Goal: Task Accomplishment & Management: Complete application form

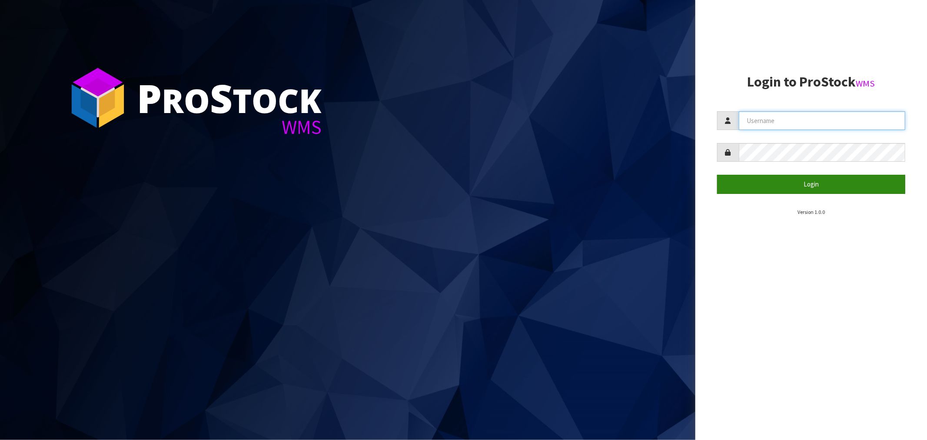
type input "[EMAIL_ADDRESS][DOMAIN_NAME]"
click at [788, 187] on button "Login" at bounding box center [811, 184] width 188 height 19
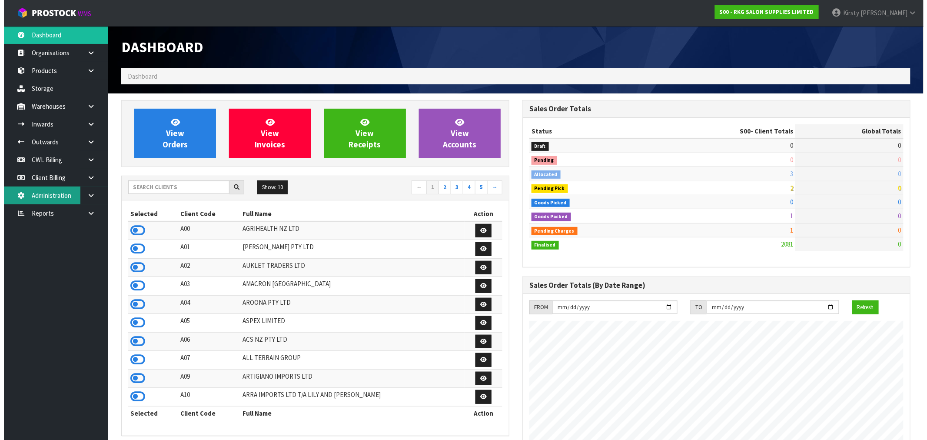
scroll to position [659, 401]
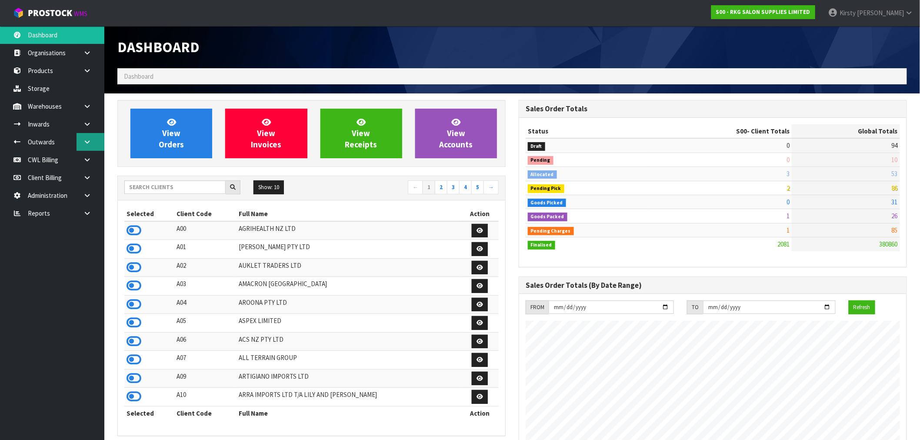
click at [85, 139] on icon at bounding box center [87, 142] width 8 height 7
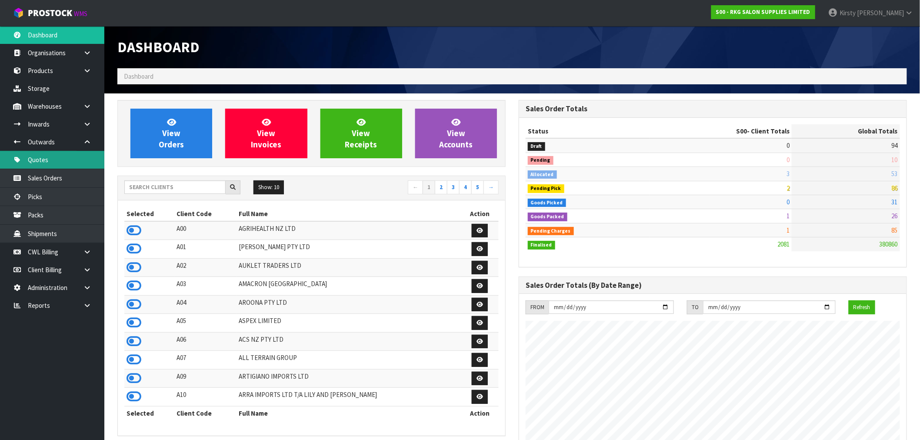
click at [45, 161] on link "Quotes" at bounding box center [52, 160] width 104 height 18
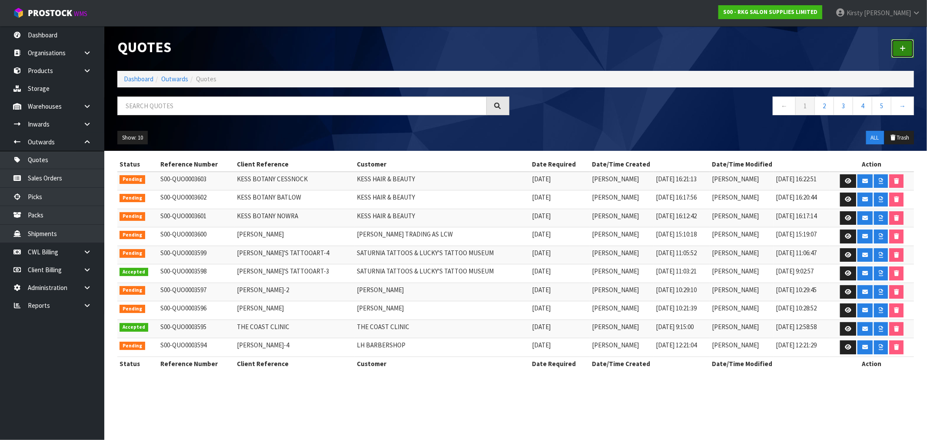
drag, startPoint x: 906, startPoint y: 49, endPoint x: 899, endPoint y: 54, distance: 9.0
click at [905, 49] on icon at bounding box center [903, 48] width 6 height 7
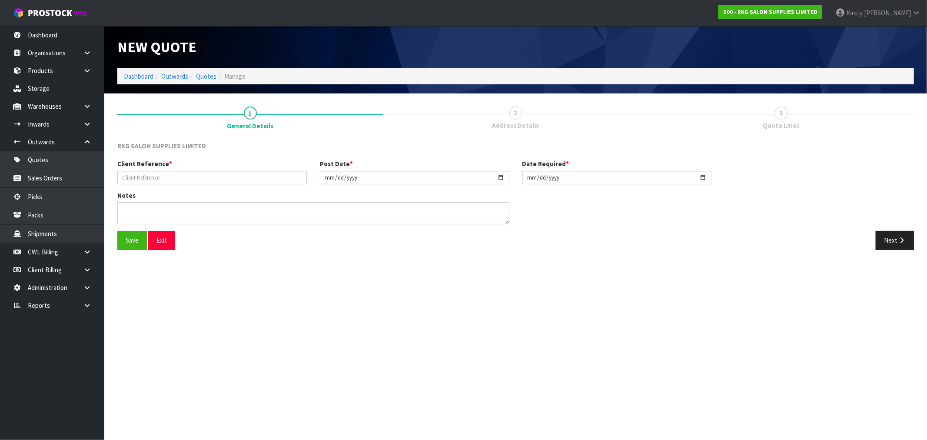
click at [149, 170] on div "Client Reference *" at bounding box center [212, 171] width 203 height 25
click at [147, 180] on input "text" at bounding box center [212, 177] width 190 height 13
click at [145, 178] on input "text" at bounding box center [212, 177] width 190 height 13
type input "ARA CANTERBURY"
click at [137, 241] on button "Save" at bounding box center [132, 240] width 30 height 19
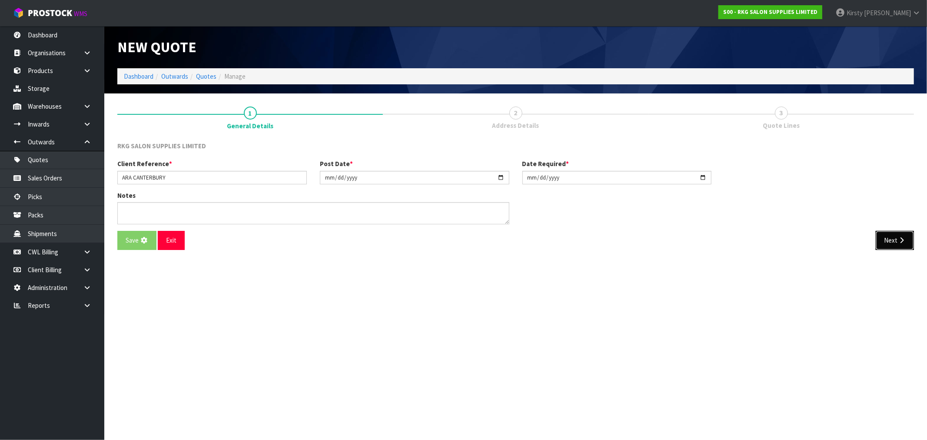
drag, startPoint x: 893, startPoint y: 237, endPoint x: 814, endPoint y: 238, distance: 78.3
click at [892, 237] on button "Next" at bounding box center [895, 240] width 38 height 19
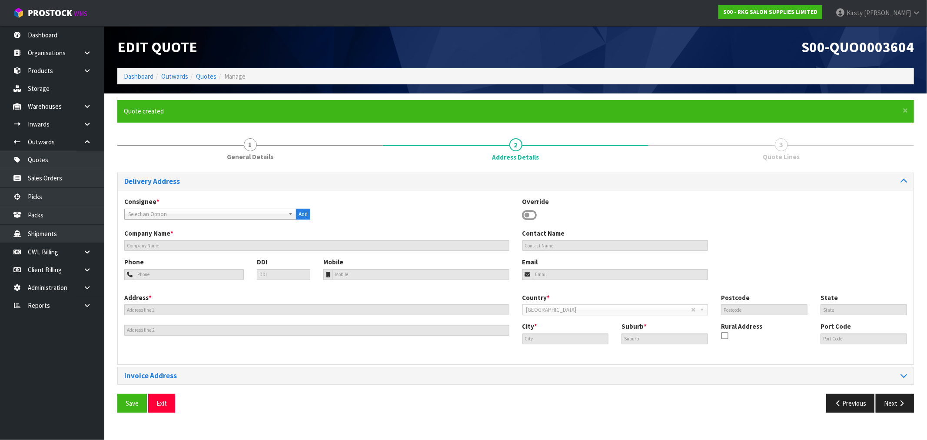
drag, startPoint x: 530, startPoint y: 216, endPoint x: 510, endPoint y: 218, distance: 19.7
click at [530, 216] on icon at bounding box center [530, 215] width 15 height 13
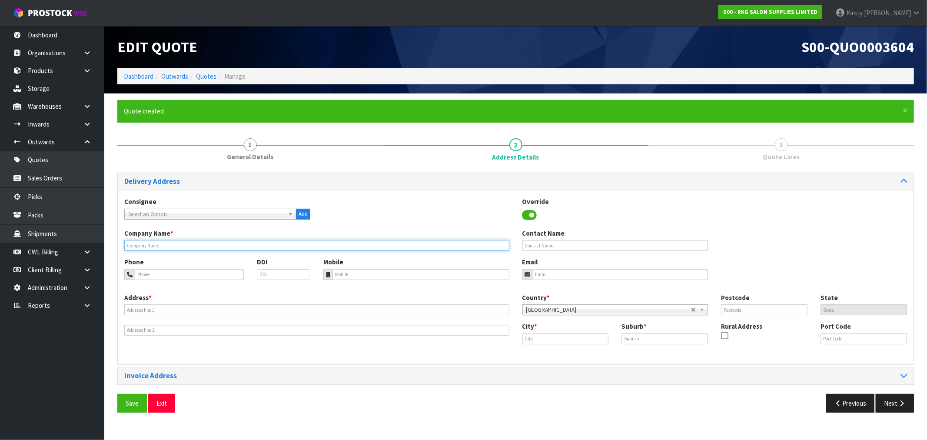
click at [209, 248] on input "text" at bounding box center [316, 245] width 385 height 11
type input "ARA INSTITUTE OF CANTERBURY"
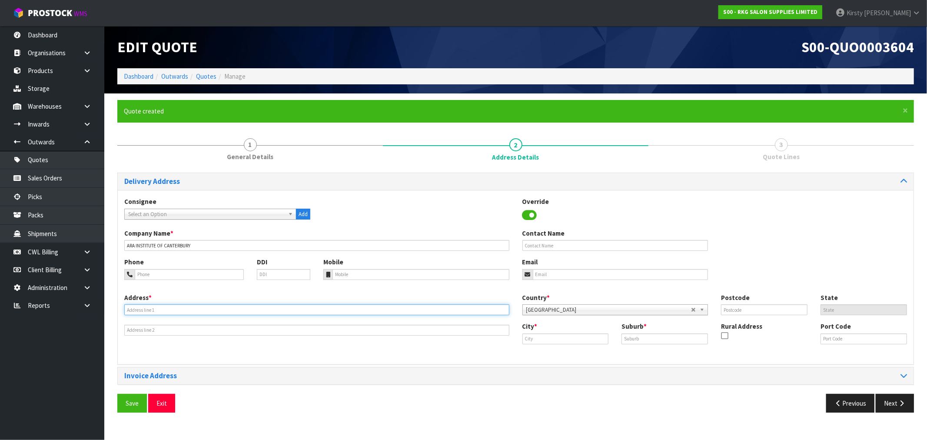
type input "[STREET_ADDRESS][PERSON_NAME]"
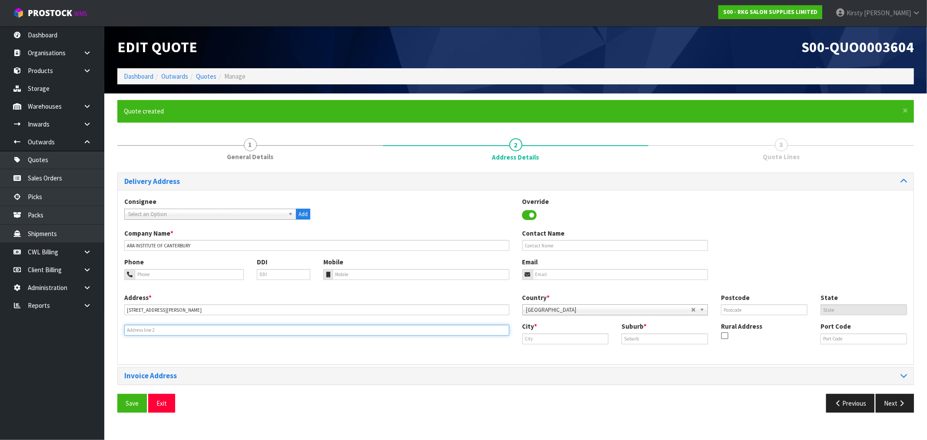
type input "CITY CAMPUS FM INWARDS"
type input "8011"
type input "ARA INSTITUTE OF CANTERBURY"
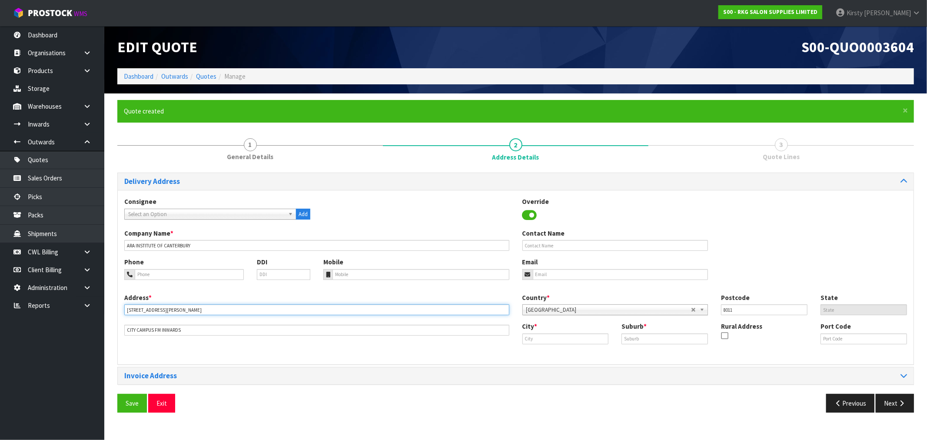
drag, startPoint x: 170, startPoint y: 316, endPoint x: 128, endPoint y: 314, distance: 41.8
click at [128, 314] on div "Address * [STREET_ADDRESS][PERSON_NAME] CAMPUS FM INWARDS" at bounding box center [317, 314] width 398 height 43
drag, startPoint x: 166, startPoint y: 304, endPoint x: 96, endPoint y: 309, distance: 70.2
click at [96, 309] on body "Toggle navigation ProStock WMS S00 - RKG SALON SUPPLIES LIMITED [PERSON_NAME] L…" at bounding box center [463, 220] width 927 height 440
type input "[STREET_ADDRESS]"
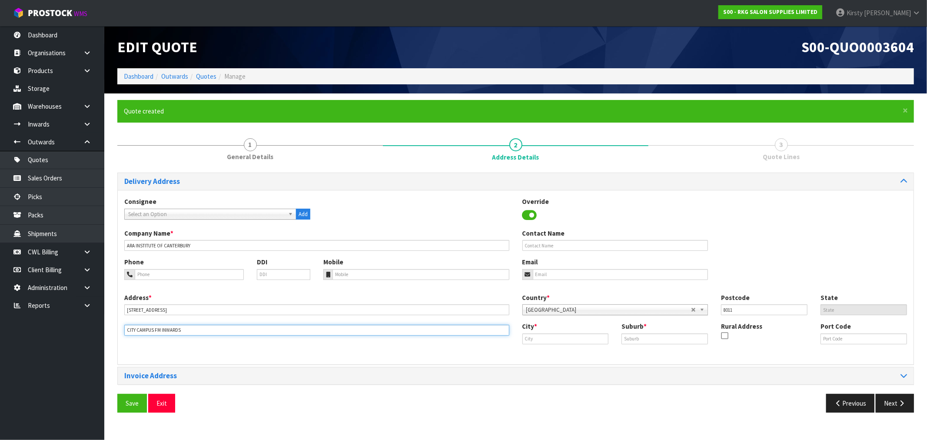
drag, startPoint x: 199, startPoint y: 329, endPoint x: 115, endPoint y: 329, distance: 83.5
click at [115, 329] on div "× Close Quote created 1 General Details 2 Address Details 3 Quote Lines Deliver…" at bounding box center [516, 259] width 810 height 319
click at [557, 337] on input "text" at bounding box center [566, 338] width 87 height 11
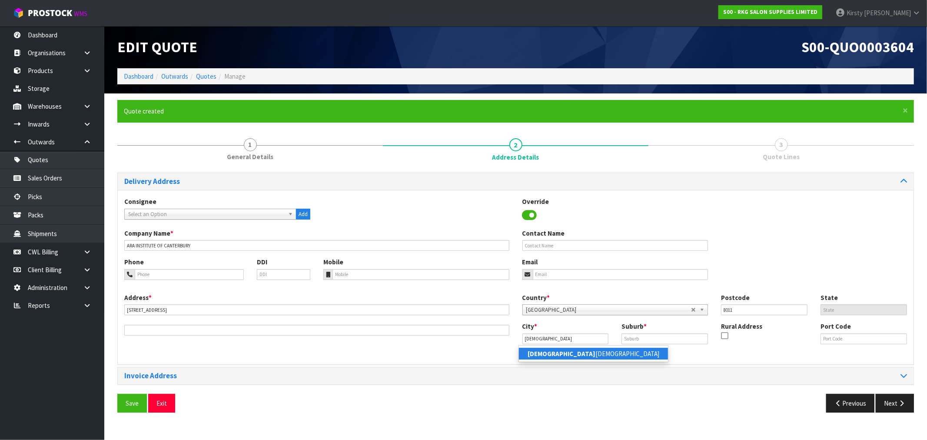
click at [562, 352] on link "[PERSON_NAME][DEMOGRAPHIC_DATA]" at bounding box center [593, 354] width 149 height 12
type input "[GEOGRAPHIC_DATA]"
click at [631, 340] on input "text" at bounding box center [665, 338] width 87 height 11
type input "CBD"
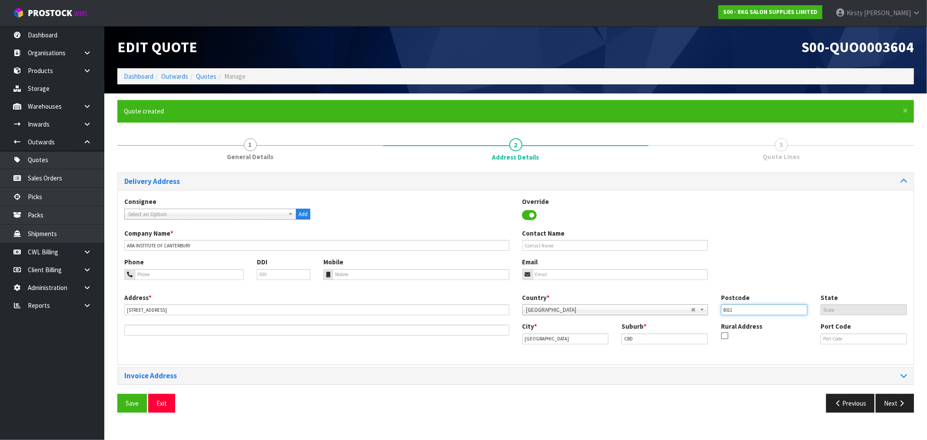
click at [748, 312] on input "8011" at bounding box center [764, 309] width 87 height 11
click at [579, 244] on input "text" at bounding box center [616, 245] width 186 height 11
type input "[PERSON_NAME] MOUNTSTEVENS"
paste input "03 940 8000"
type input "03 940 8000"
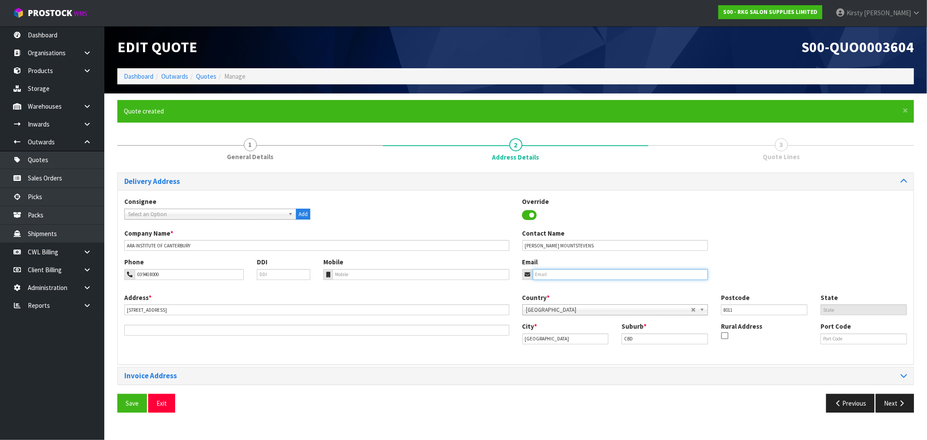
click at [560, 275] on input "email" at bounding box center [621, 274] width 176 height 11
type input "R"
type input "[PERSON_NAME][EMAIL_ADDRESS][DOMAIN_NAME]"
click at [140, 403] on button "Save" at bounding box center [132, 403] width 30 height 19
click at [893, 407] on button "Next" at bounding box center [895, 403] width 38 height 19
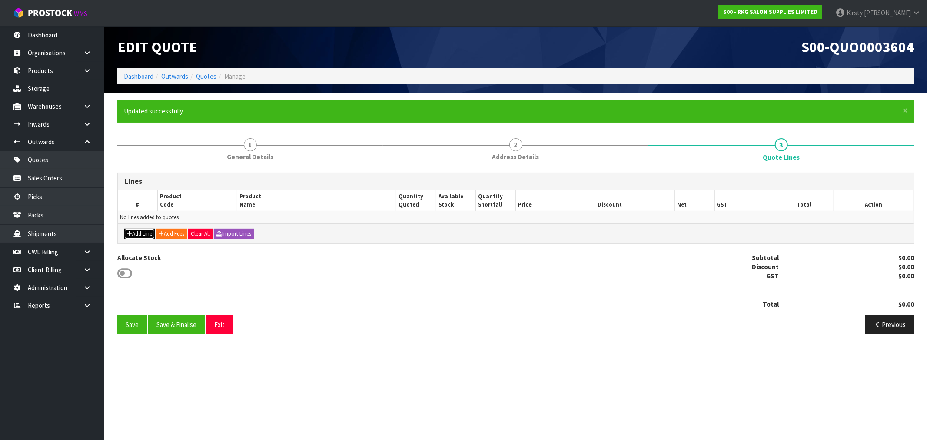
click at [136, 231] on button "Add Line" at bounding box center [139, 234] width 30 height 10
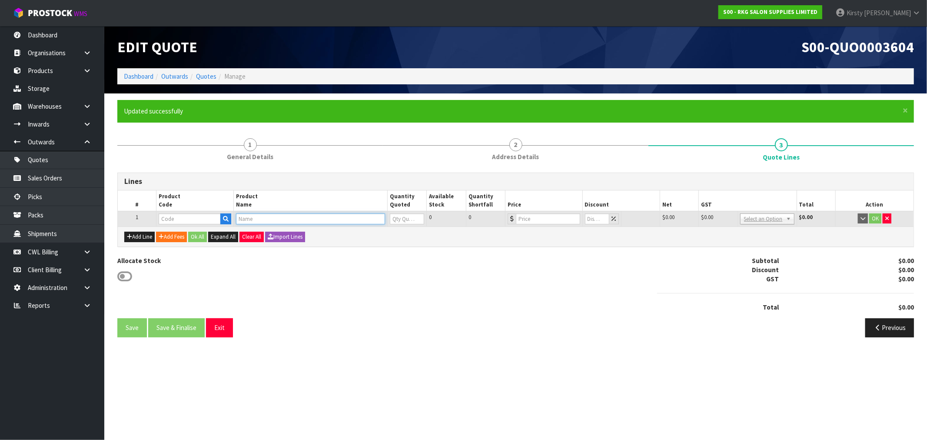
click at [257, 219] on input "text" at bounding box center [310, 218] width 149 height 11
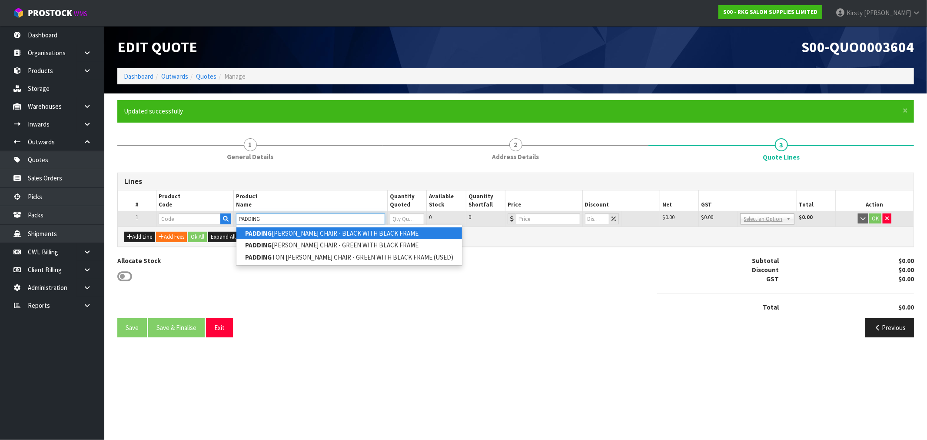
type input "PADDING"
click at [294, 228] on link "PADDING [PERSON_NAME] CHAIR - BLACK WITH BLACK FRAME" at bounding box center [350, 233] width 226 height 12
type input "PADDINGTON [PERSON_NAME] CHAIR - BLACK WITH BLACK FRAME"
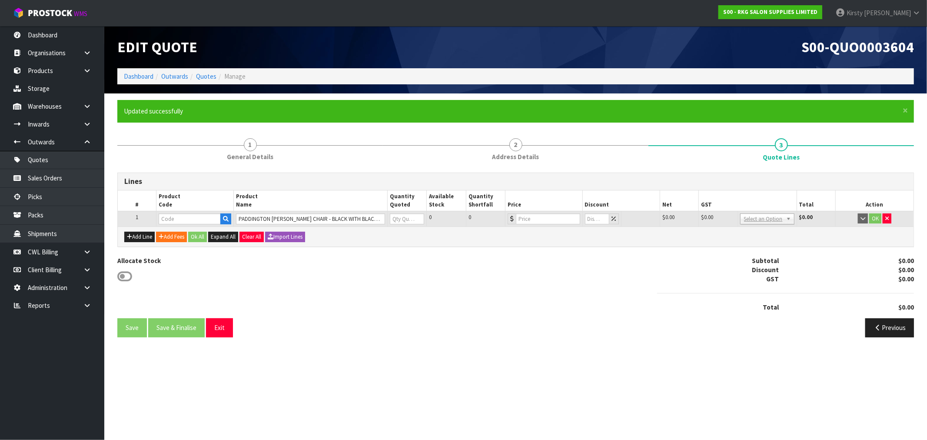
type input "04100101"
type input "0"
type input "1395"
type input "0"
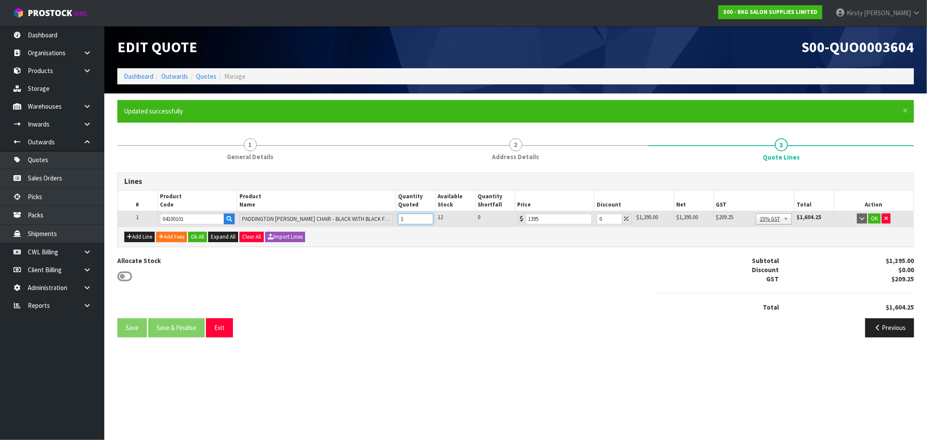
click at [428, 216] on input "1" at bounding box center [415, 218] width 35 height 11
click at [428, 216] on input "2" at bounding box center [415, 218] width 35 height 11
type input "3"
click at [428, 216] on input "3" at bounding box center [415, 218] width 35 height 11
click at [882, 217] on button "button" at bounding box center [886, 218] width 9 height 10
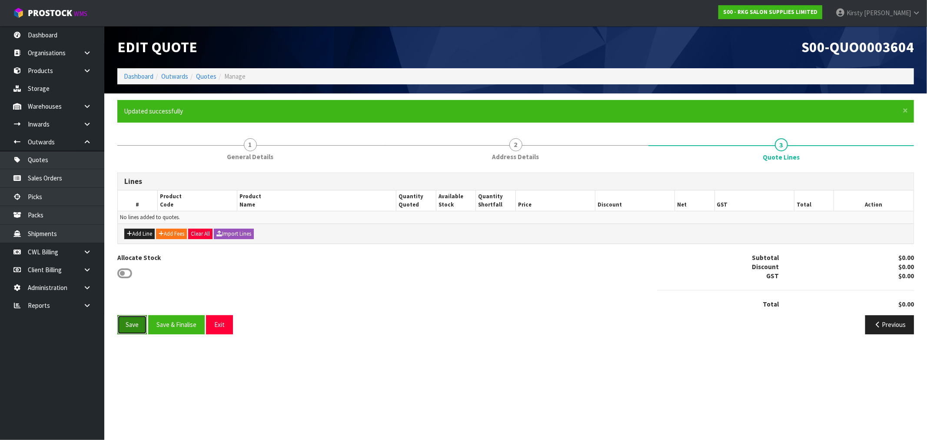
click at [137, 328] on button "Save" at bounding box center [132, 324] width 30 height 19
click at [223, 328] on button "Exit" at bounding box center [219, 324] width 27 height 19
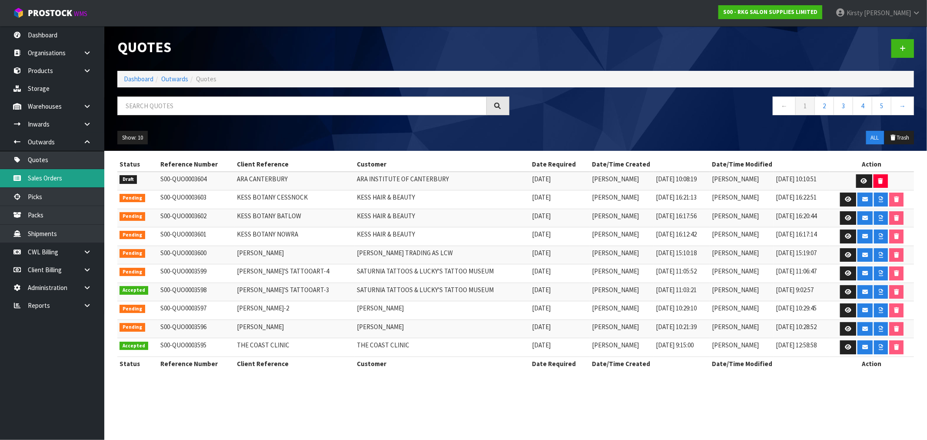
click at [38, 178] on link "Sales Orders" at bounding box center [52, 178] width 104 height 18
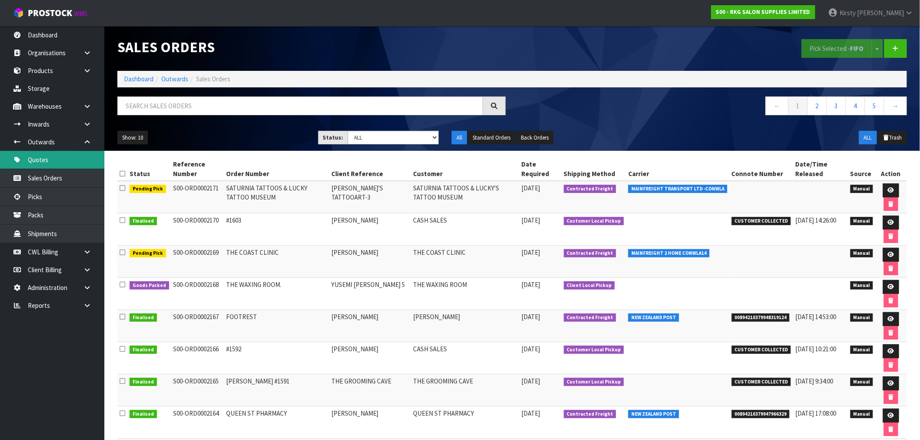
click at [38, 160] on link "Quotes" at bounding box center [52, 160] width 104 height 18
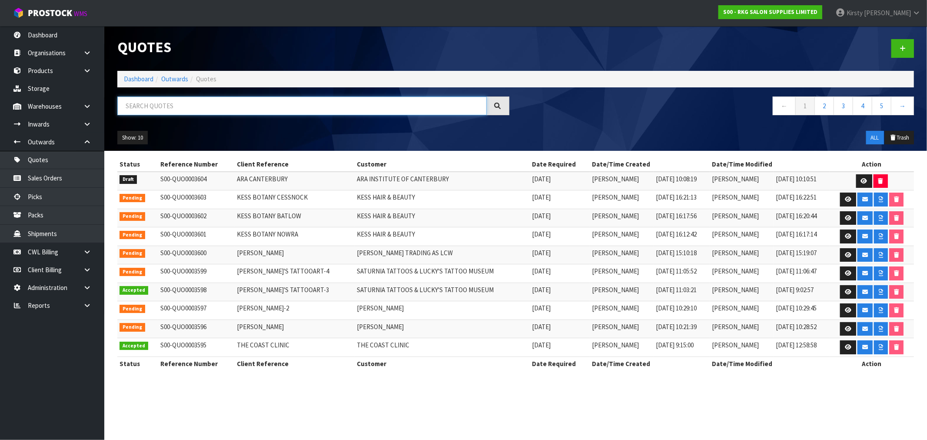
click at [159, 107] on input "text" at bounding box center [302, 106] width 370 height 19
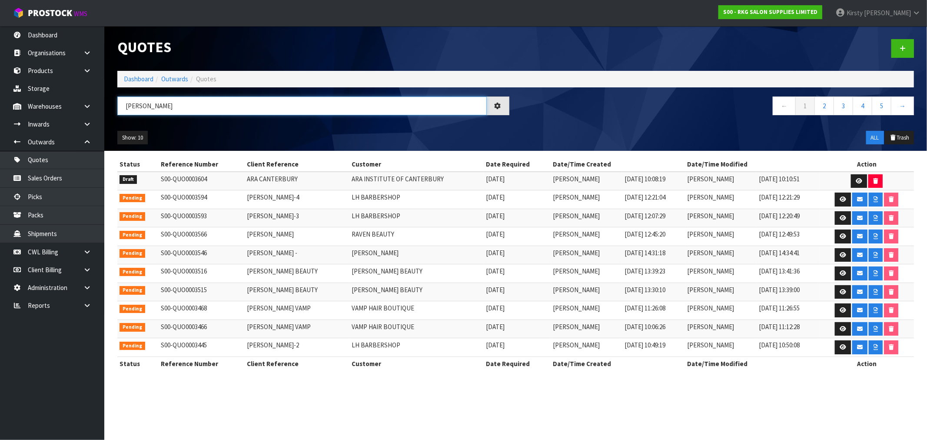
type input "[PERSON_NAME]"
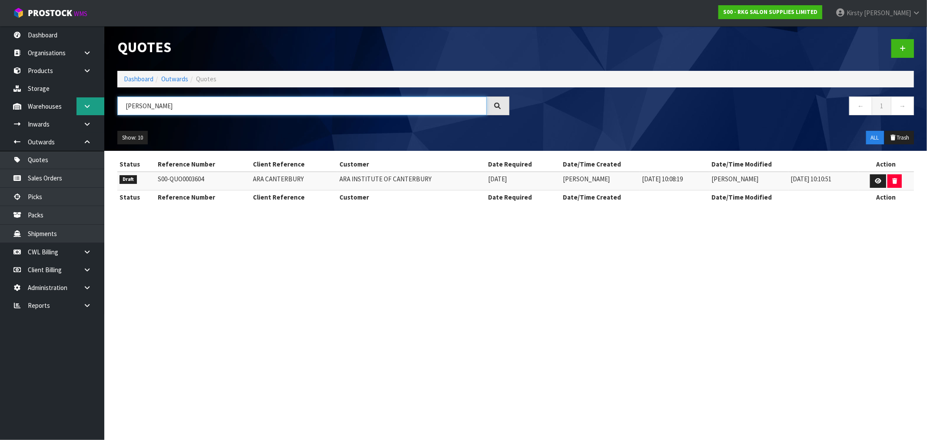
drag, startPoint x: 170, startPoint y: 107, endPoint x: 98, endPoint y: 108, distance: 71.3
click at [99, 108] on body "Toggle navigation ProStock WMS S00 - RKG SALON SUPPLIES LIMITED [PERSON_NAME] L…" at bounding box center [463, 220] width 927 height 440
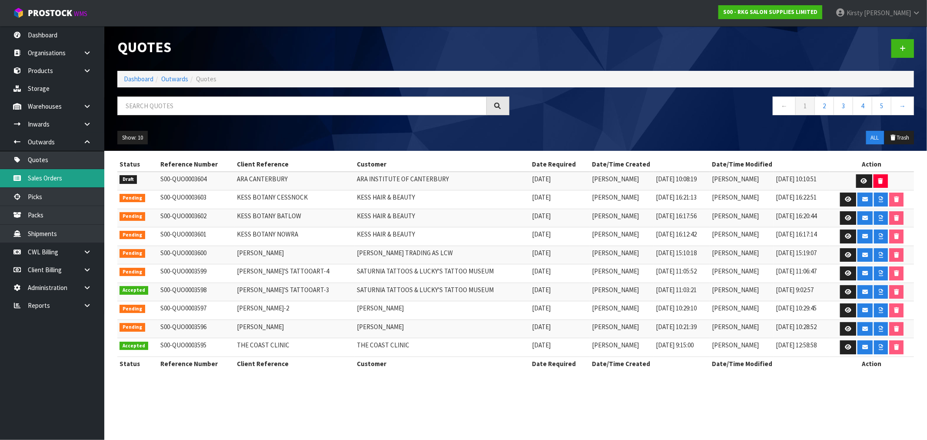
drag, startPoint x: 51, startPoint y: 176, endPoint x: 57, endPoint y: 173, distance: 6.4
click at [51, 176] on link "Sales Orders" at bounding box center [52, 178] width 104 height 18
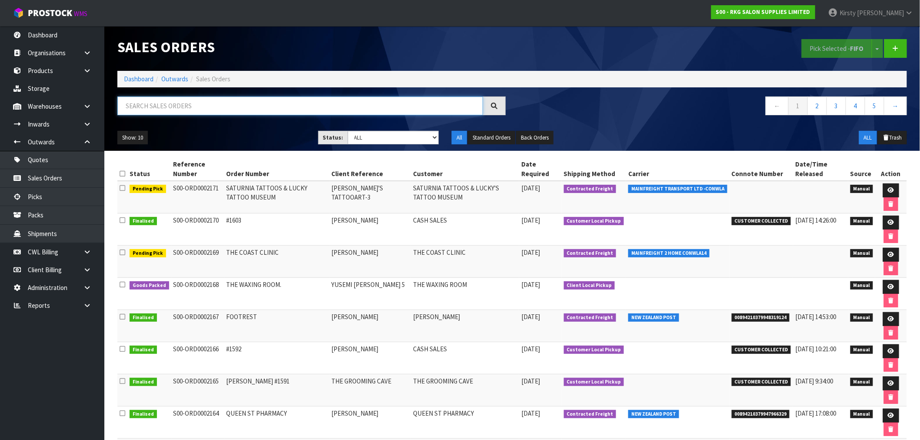
click at [142, 112] on input "text" at bounding box center [300, 106] width 366 height 19
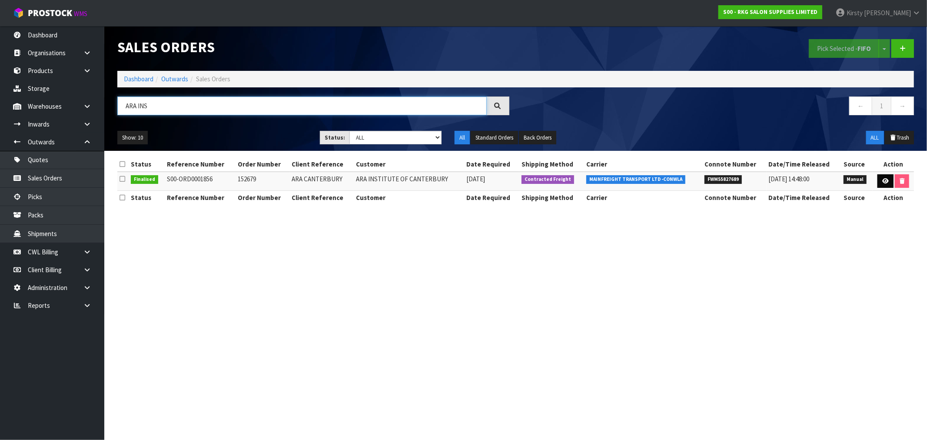
type input "ARA INS"
click at [884, 180] on icon at bounding box center [886, 181] width 7 height 6
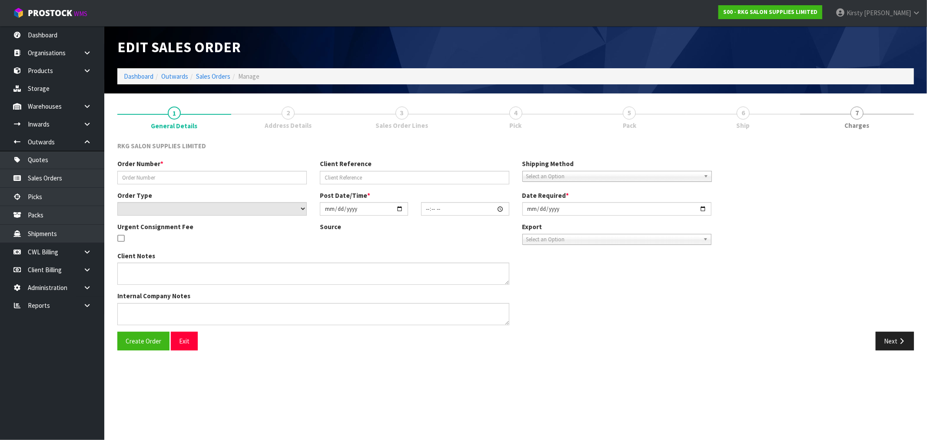
type input "152679"
type input "ARA CANTERBURY"
select select "number:0"
type input "[DATE]"
type input "13:00:00.000"
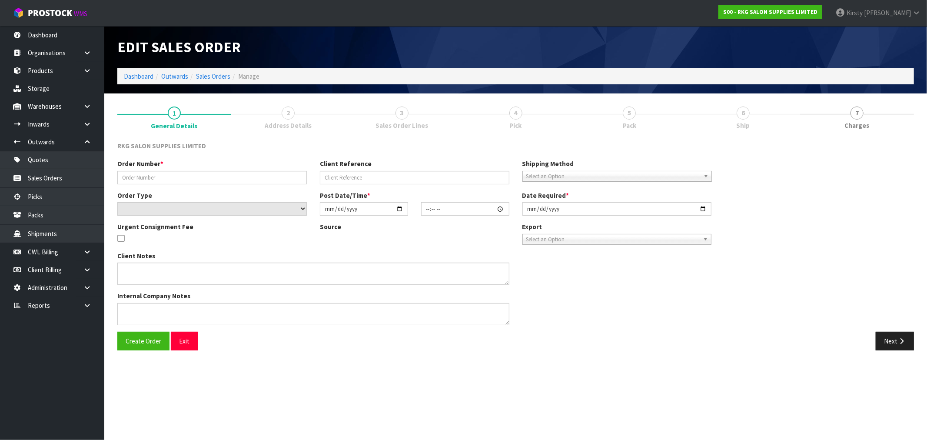
type input "[DATE]"
type textarea "PACK SIDE BY SIDE ON ONE PALLET, DO NOT DOUBLE STACK, THANKS."
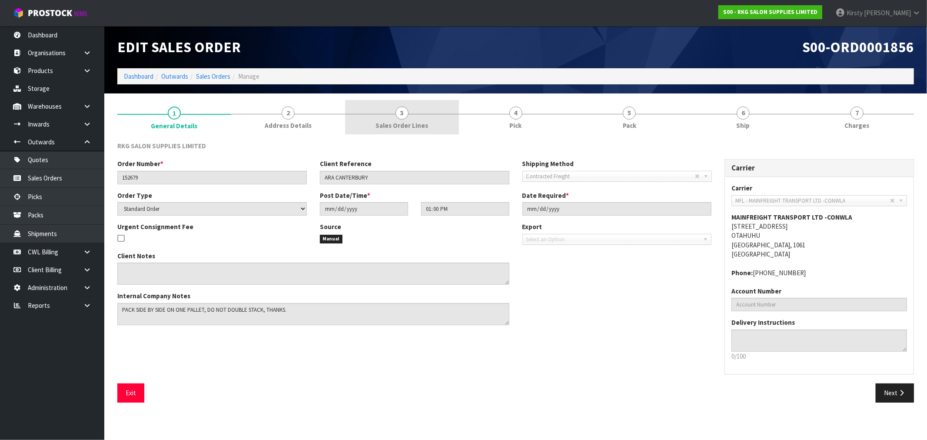
click at [402, 119] on span "3" at bounding box center [402, 113] width 13 height 13
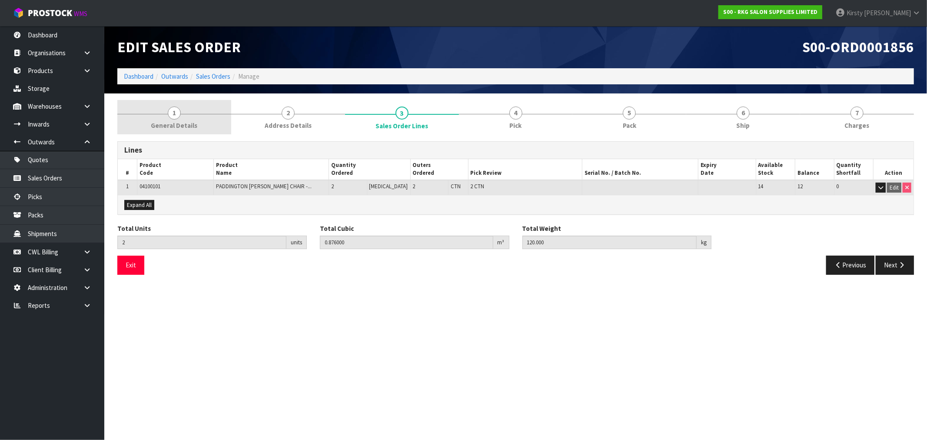
click at [172, 113] on span "1" at bounding box center [174, 113] width 13 height 13
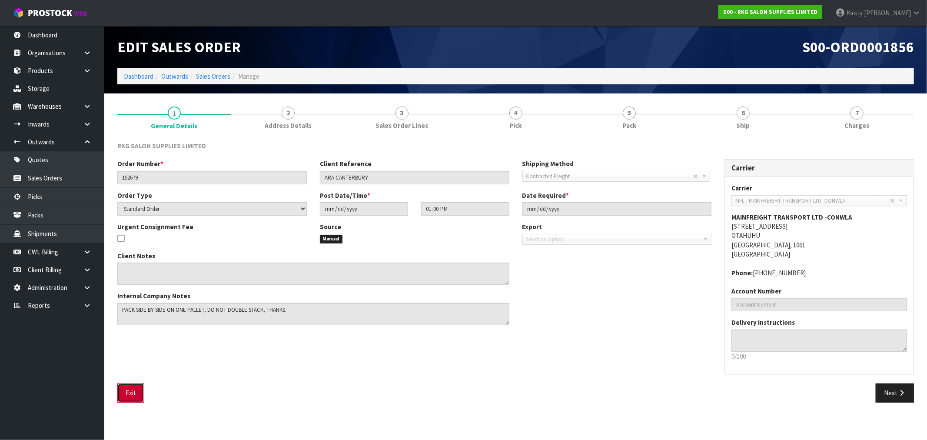
click at [131, 392] on button "Exit" at bounding box center [130, 392] width 27 height 19
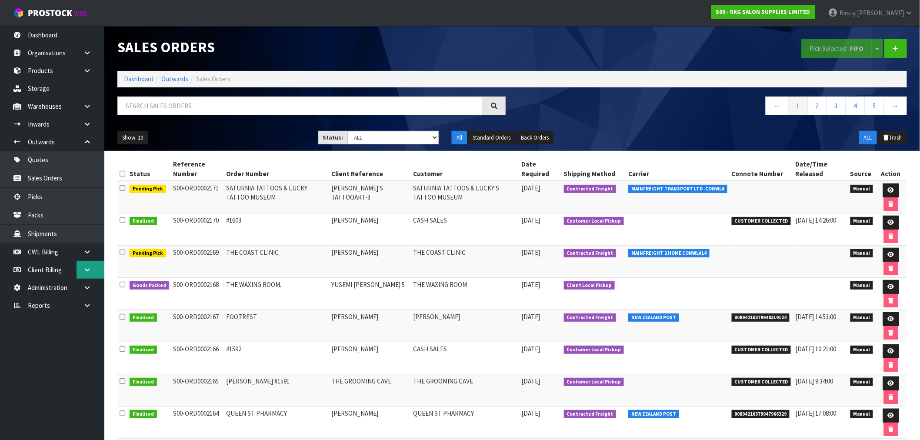
click at [85, 267] on icon at bounding box center [87, 270] width 8 height 7
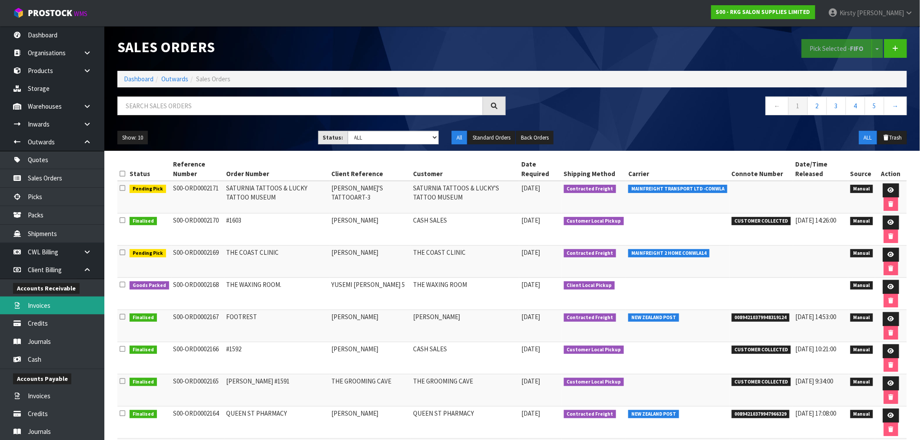
click at [49, 306] on link "Invoices" at bounding box center [52, 306] width 104 height 18
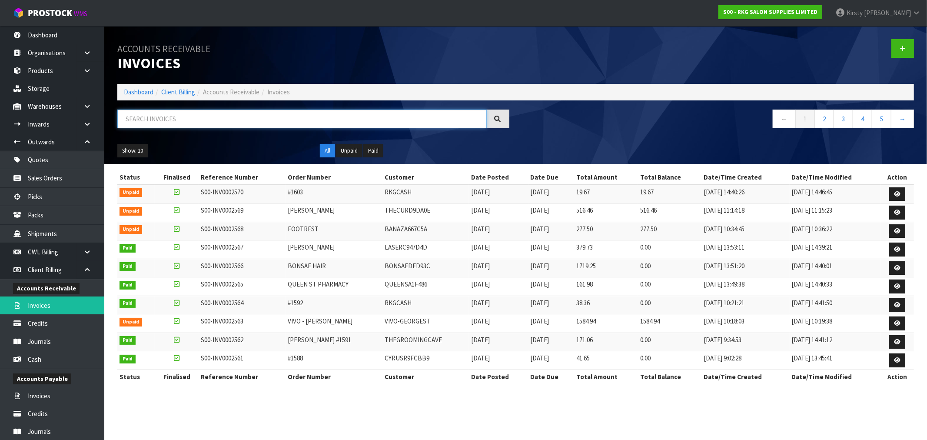
click at [154, 112] on input "text" at bounding box center [302, 119] width 370 height 19
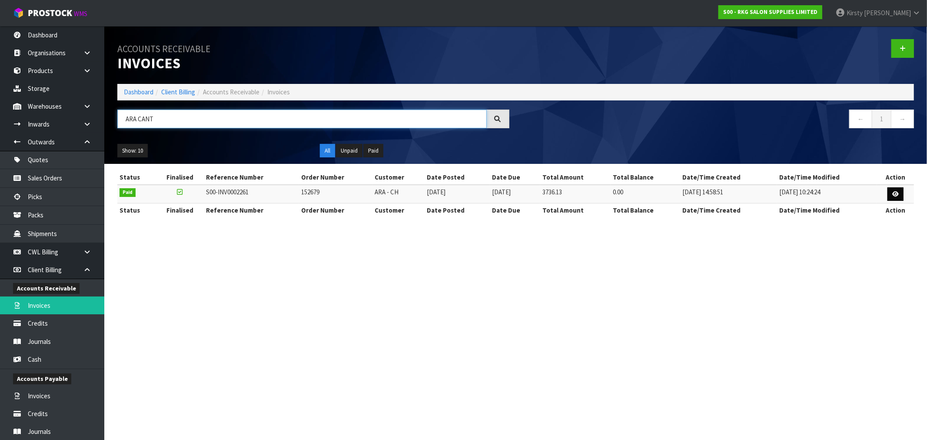
type input "ARA CANT"
click at [894, 191] on icon at bounding box center [896, 194] width 7 height 6
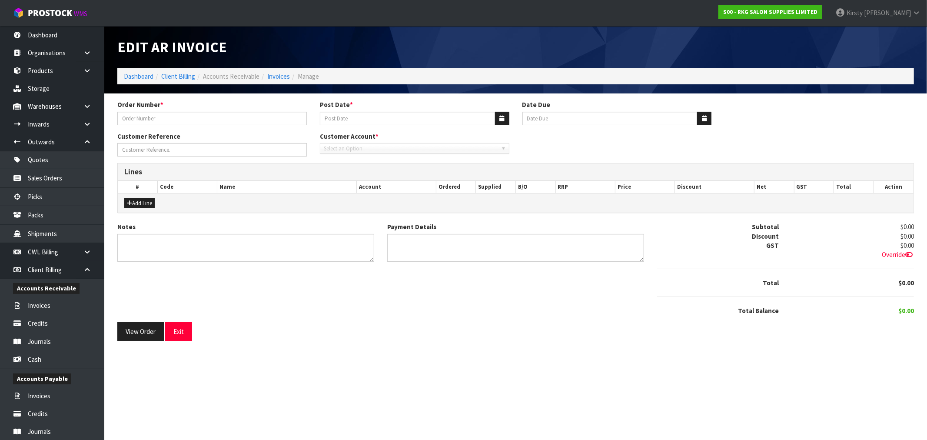
type input "152679"
type input "[DATE]"
type input "ARA CANTERBURY"
type textarea "THANK YOU FOR YOUR ORDER."
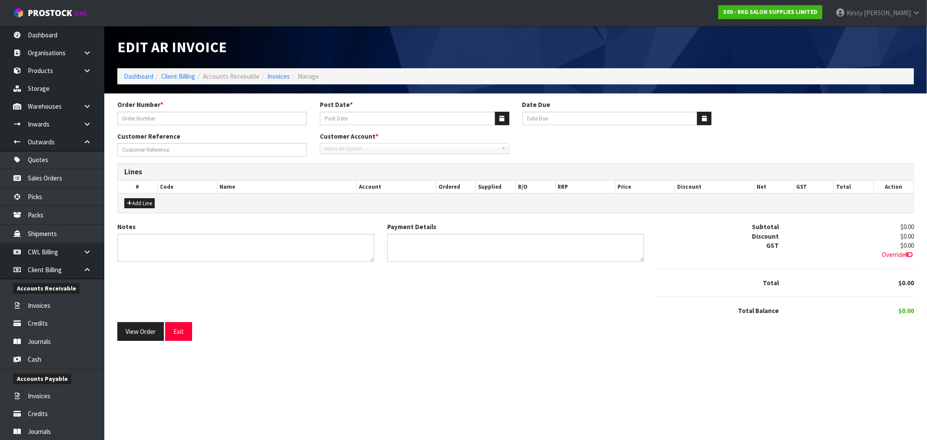
type textarea "PAYMENT DUE BY [DATE]"
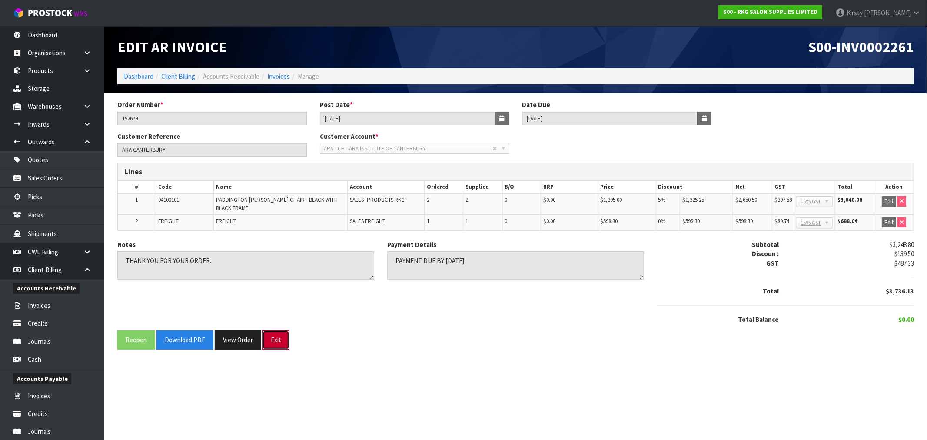
click at [279, 338] on button "Exit" at bounding box center [276, 339] width 27 height 19
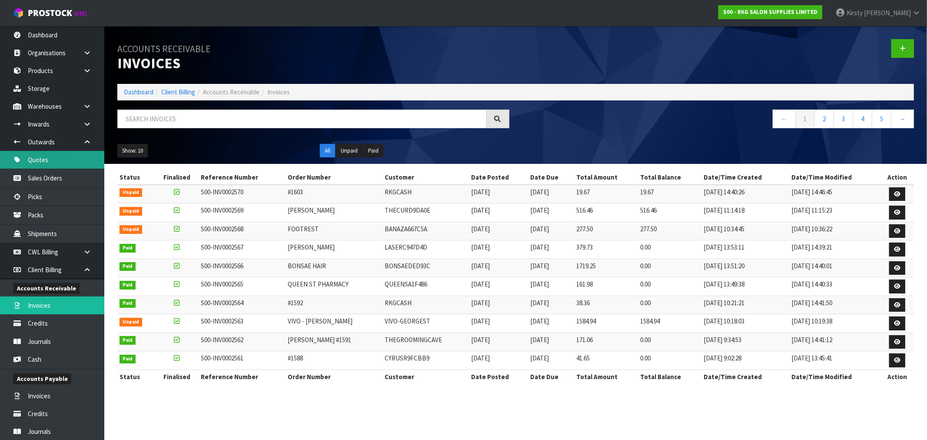
click at [44, 157] on link "Quotes" at bounding box center [52, 160] width 104 height 18
